Goal: Leave review/rating: Leave review/rating

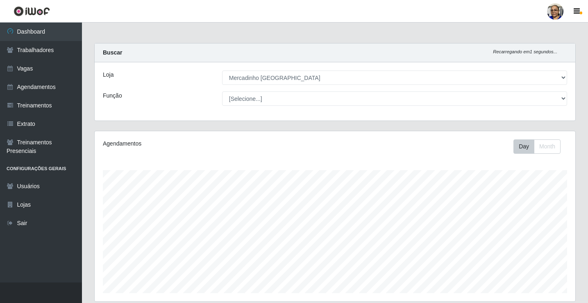
select select "345"
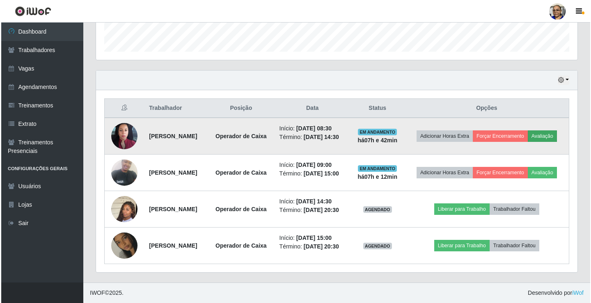
scroll to position [170, 481]
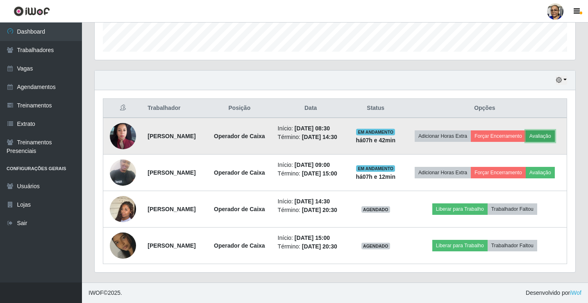
click at [526, 130] on button "Avaliação" at bounding box center [540, 135] width 29 height 11
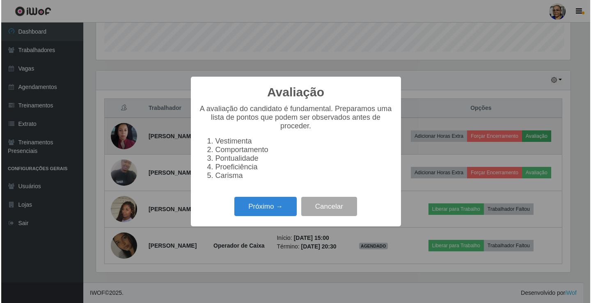
scroll to position [170, 476]
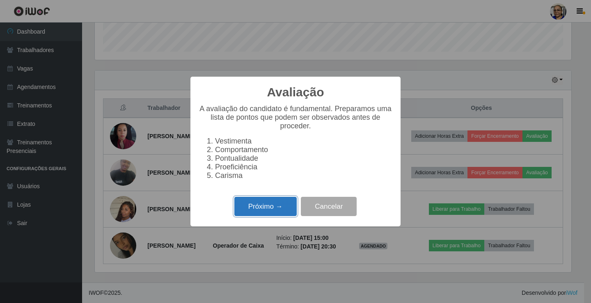
click at [264, 215] on button "Próximo →" at bounding box center [265, 206] width 62 height 19
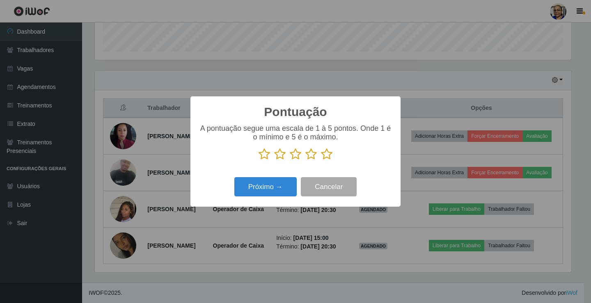
click at [323, 157] on icon at bounding box center [326, 154] width 11 height 12
click at [321, 160] on input "radio" at bounding box center [321, 160] width 0 height 0
click at [323, 157] on icon at bounding box center [326, 154] width 11 height 12
click at [321, 160] on input "radio" at bounding box center [321, 160] width 0 height 0
click at [276, 192] on button "Próximo →" at bounding box center [265, 186] width 62 height 19
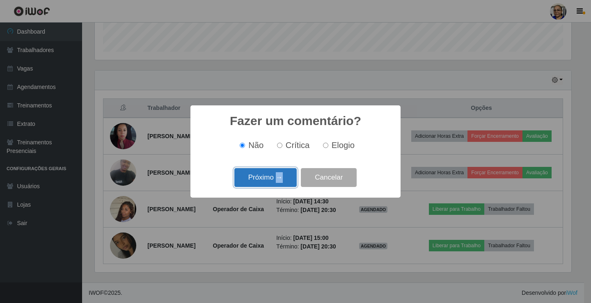
click at [278, 183] on button "Próximo →" at bounding box center [265, 177] width 62 height 19
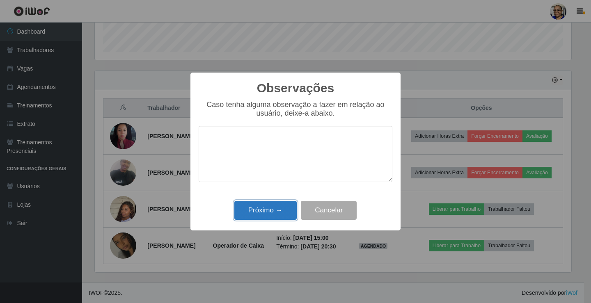
click at [273, 214] on button "Próximo →" at bounding box center [265, 210] width 62 height 19
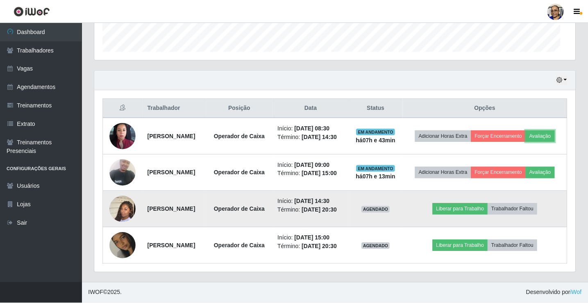
scroll to position [170, 481]
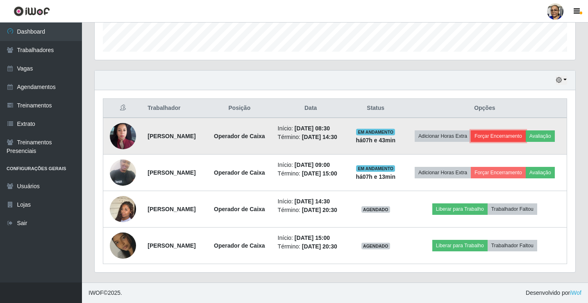
click at [509, 130] on button "Forçar Encerramento" at bounding box center [498, 135] width 55 height 11
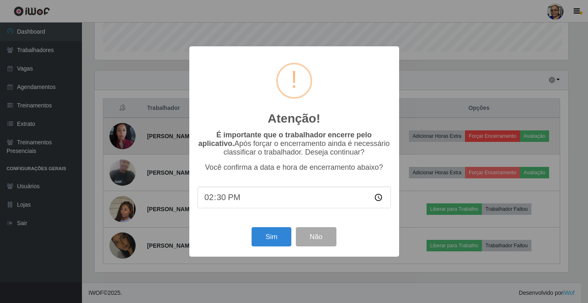
scroll to position [170, 476]
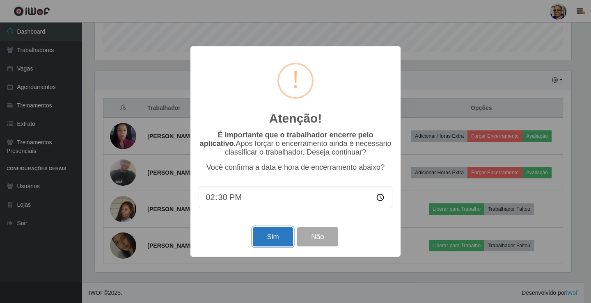
click at [278, 241] on button "Sim" at bounding box center [273, 236] width 40 height 19
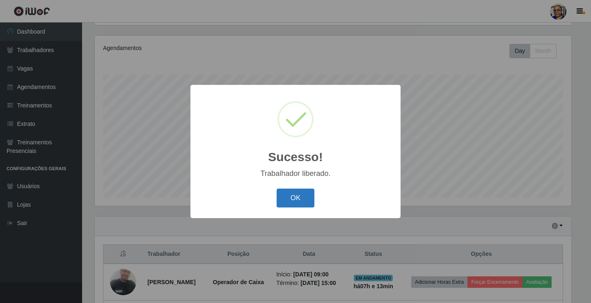
click at [306, 197] on button "OK" at bounding box center [295, 198] width 38 height 19
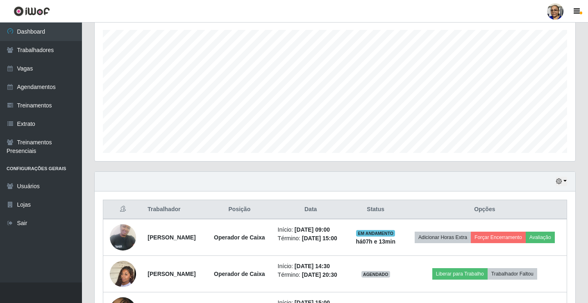
scroll to position [205, 0]
